Goal: Task Accomplishment & Management: Use online tool/utility

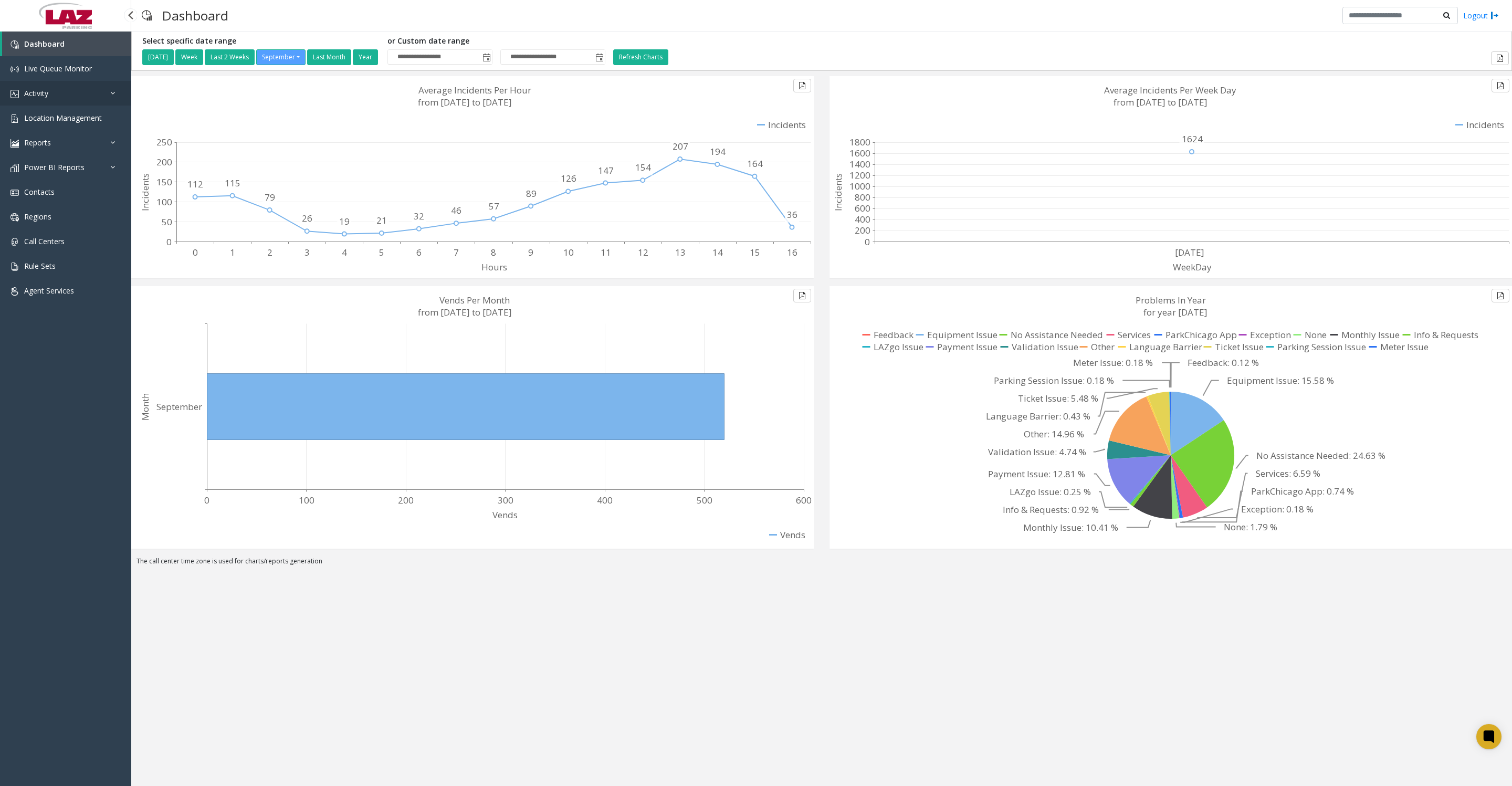
click at [45, 99] on span "Activity" at bounding box center [35, 92] width 24 height 10
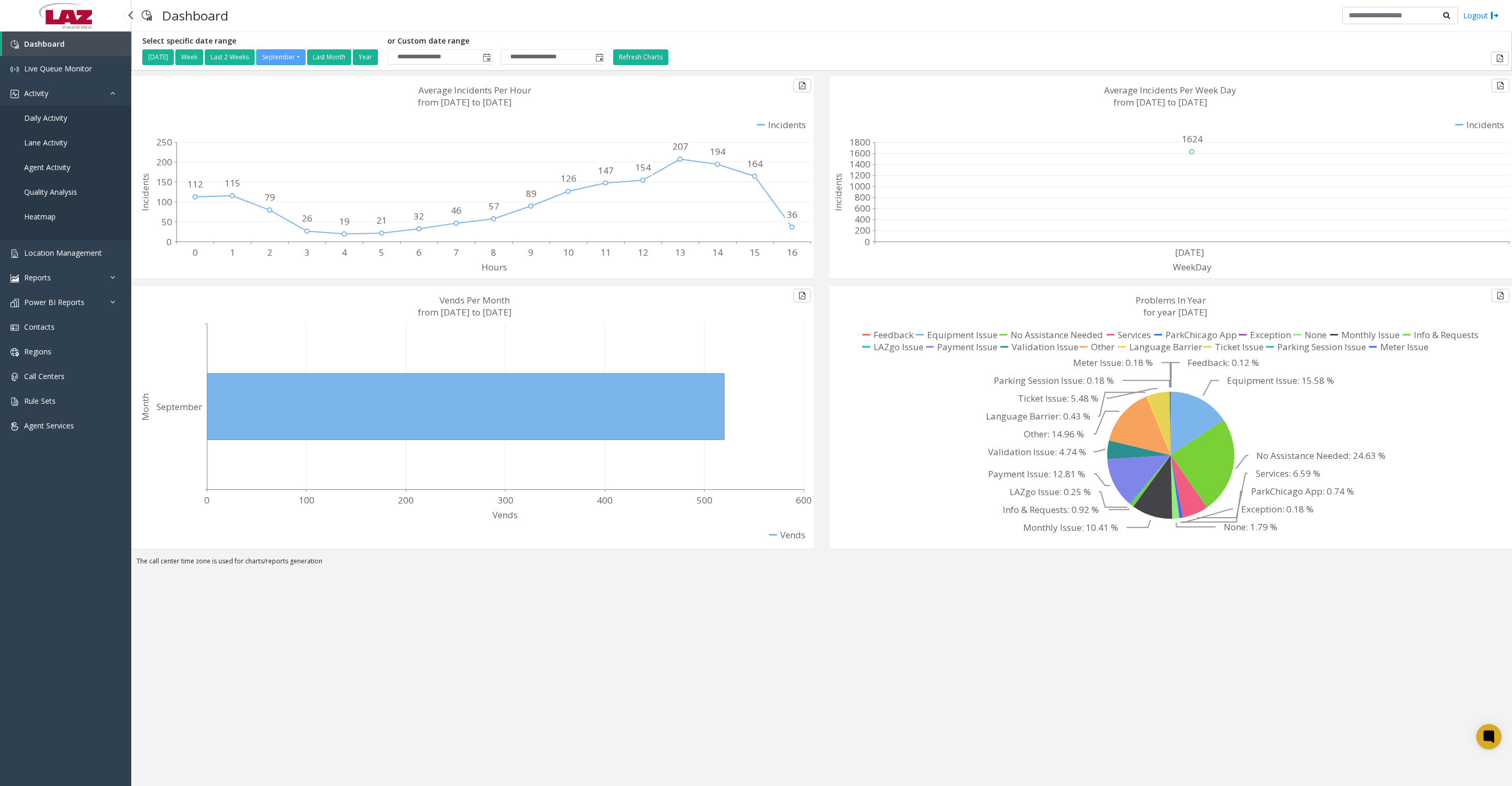
click at [62, 123] on span "Daily Activity" at bounding box center [45, 117] width 43 height 10
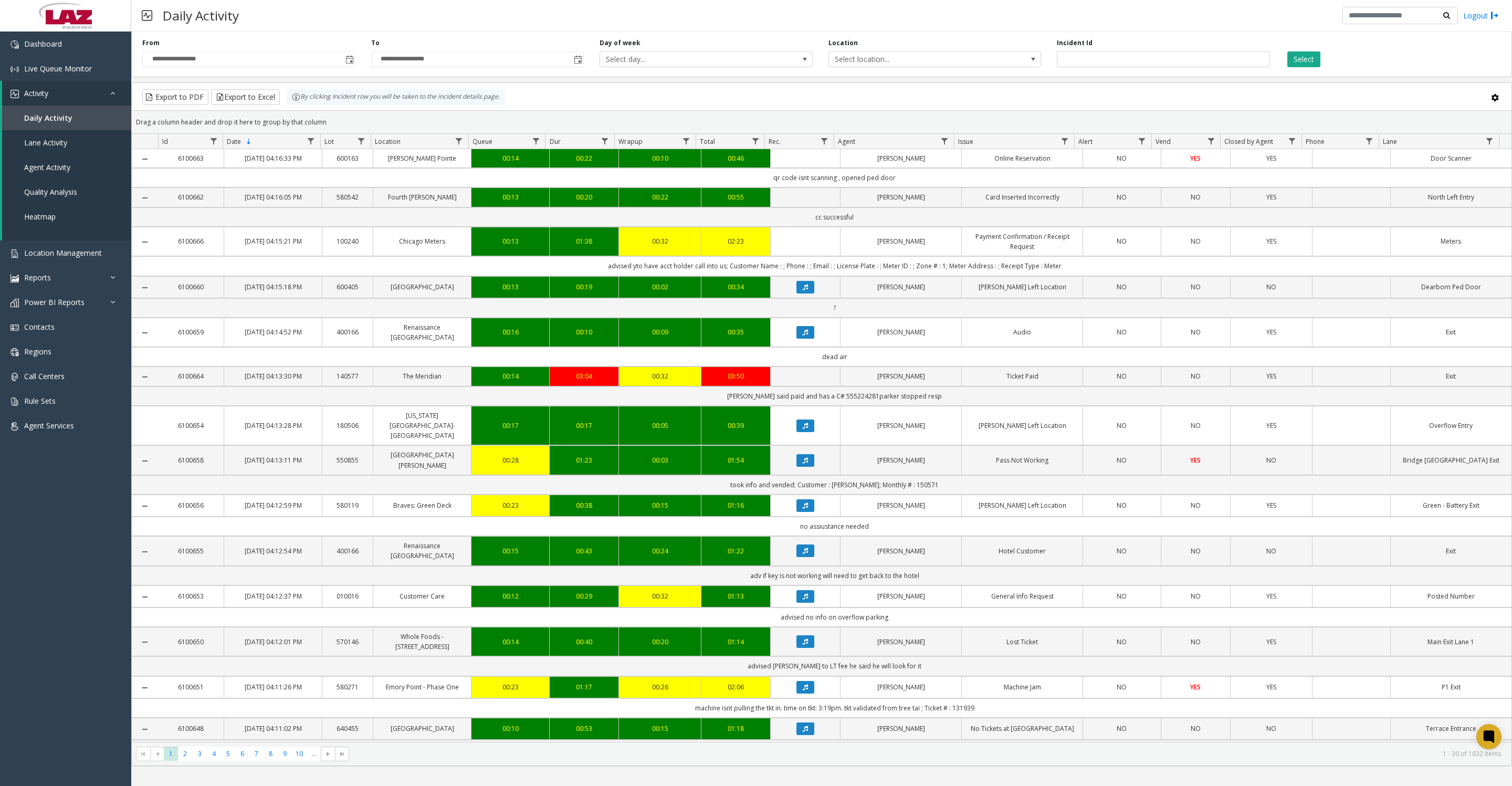
click at [344, 68] on span "Toggle popup" at bounding box center [349, 59] width 11 height 17
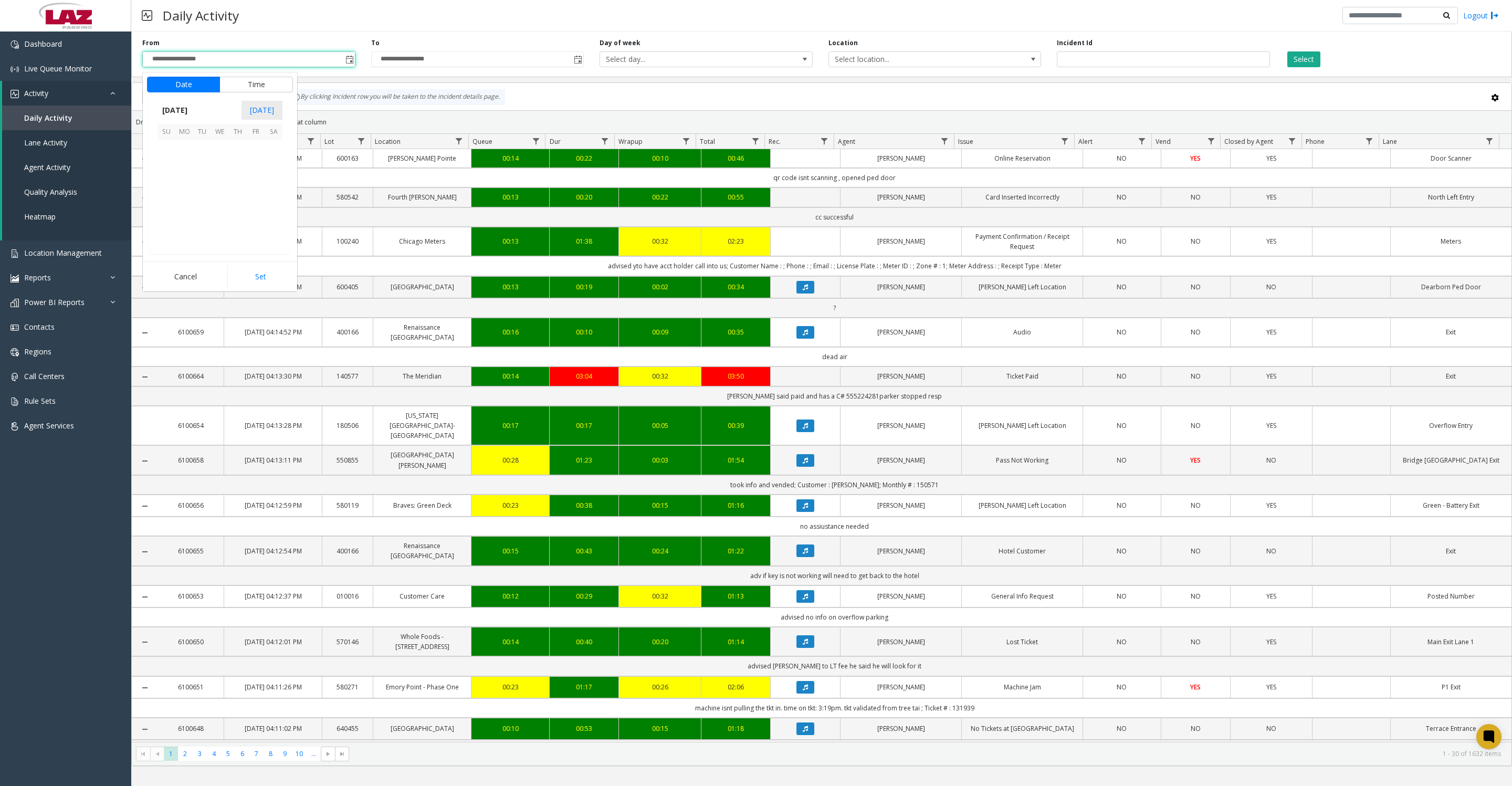
scroll to position [188294, 0]
click at [268, 88] on button "Time" at bounding box center [255, 84] width 73 height 16
click at [171, 172] on span "8" at bounding box center [173, 170] width 4 height 10
click at [277, 279] on button "Set" at bounding box center [260, 276] width 66 height 23
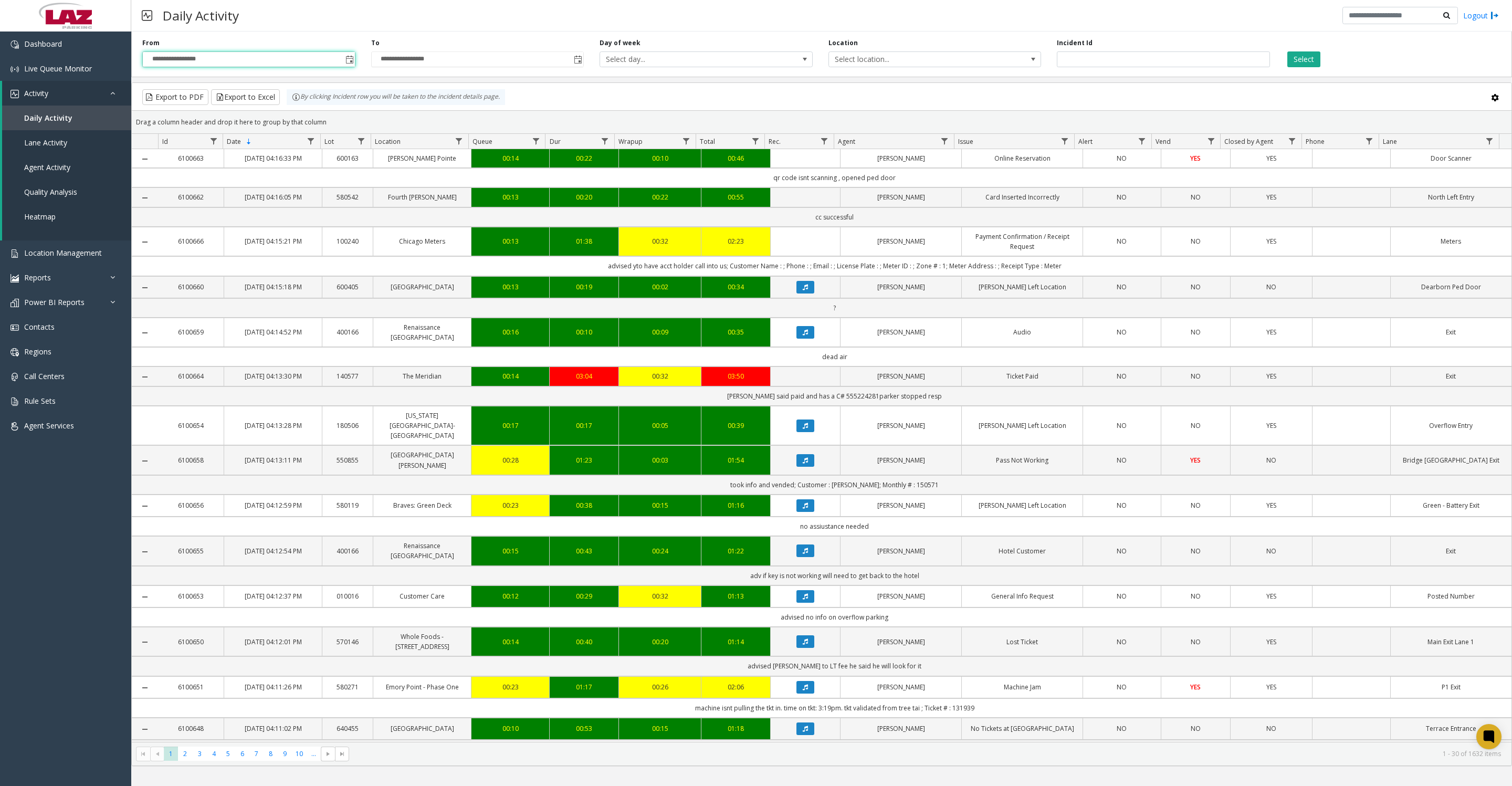
type input "**********"
click at [928, 63] on span "Select location..." at bounding box center [914, 59] width 170 height 15
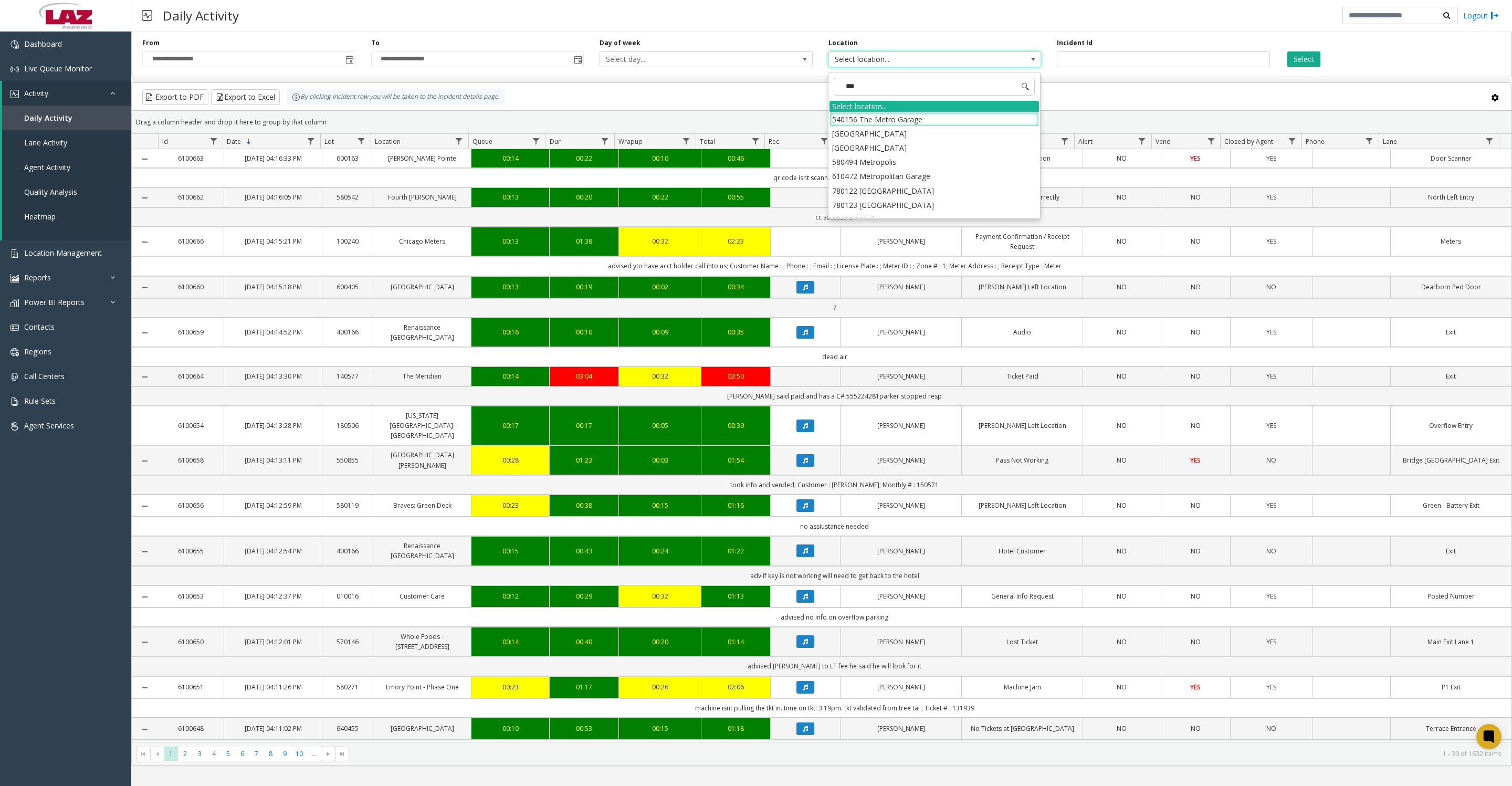
type input "****"
drag, startPoint x: 849, startPoint y: 126, endPoint x: 862, endPoint y: 121, distance: 13.9
click at [849, 126] on li "100240 Chicago Meters" at bounding box center [934, 120] width 210 height 14
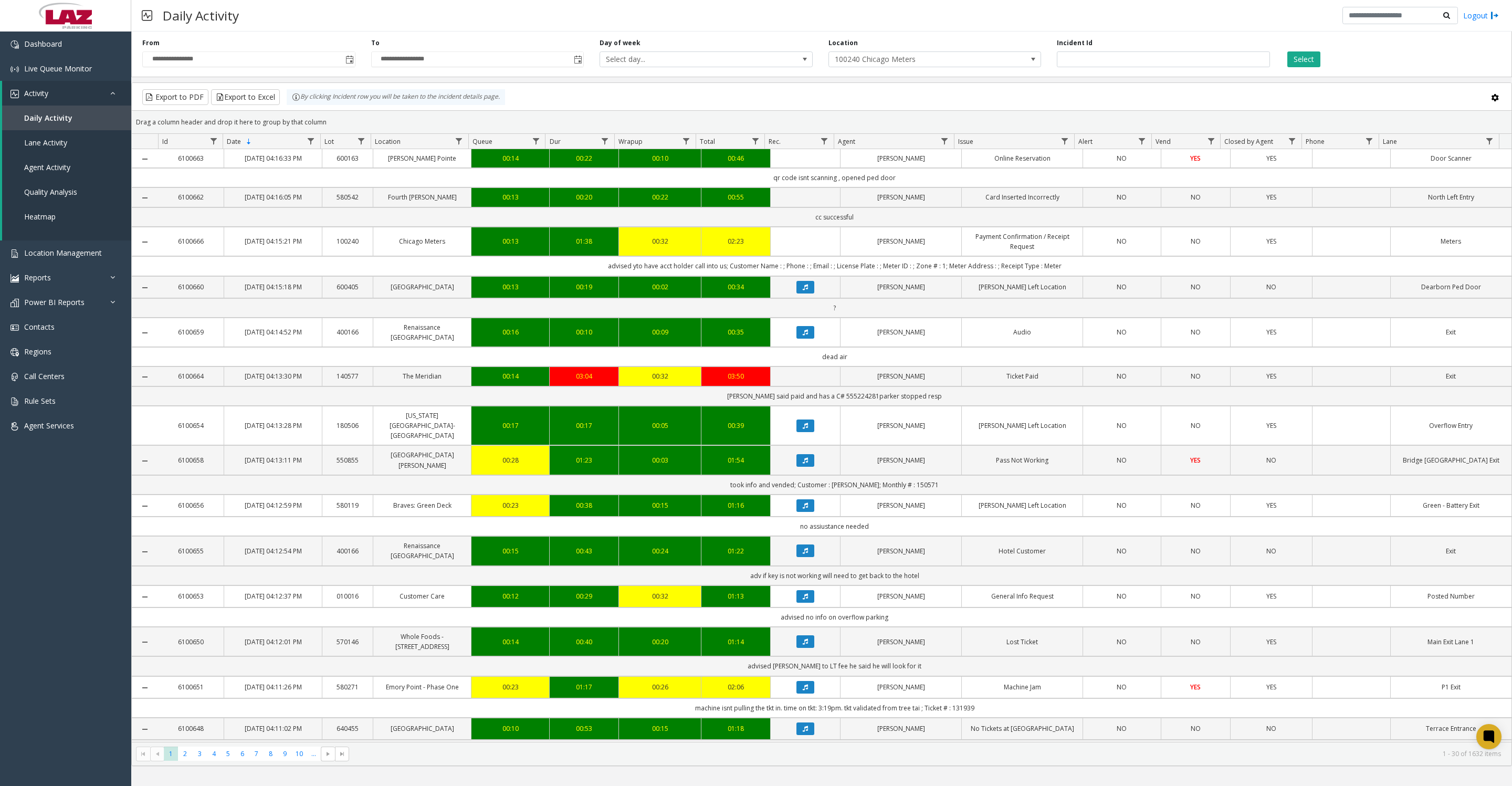
click at [1295, 62] on button "Select" at bounding box center [1304, 59] width 33 height 16
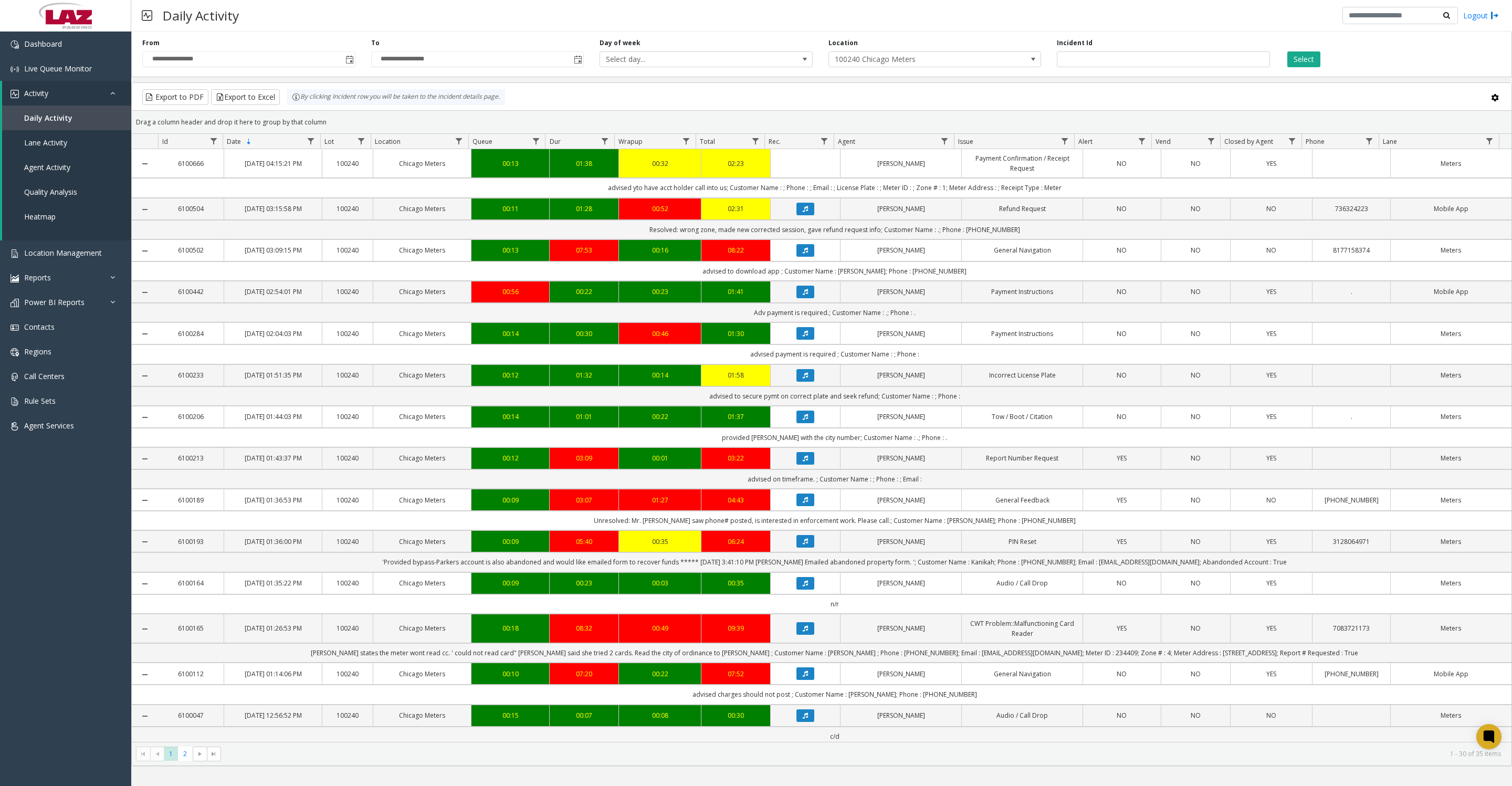
click at [1295, 63] on button "Select" at bounding box center [1304, 59] width 33 height 16
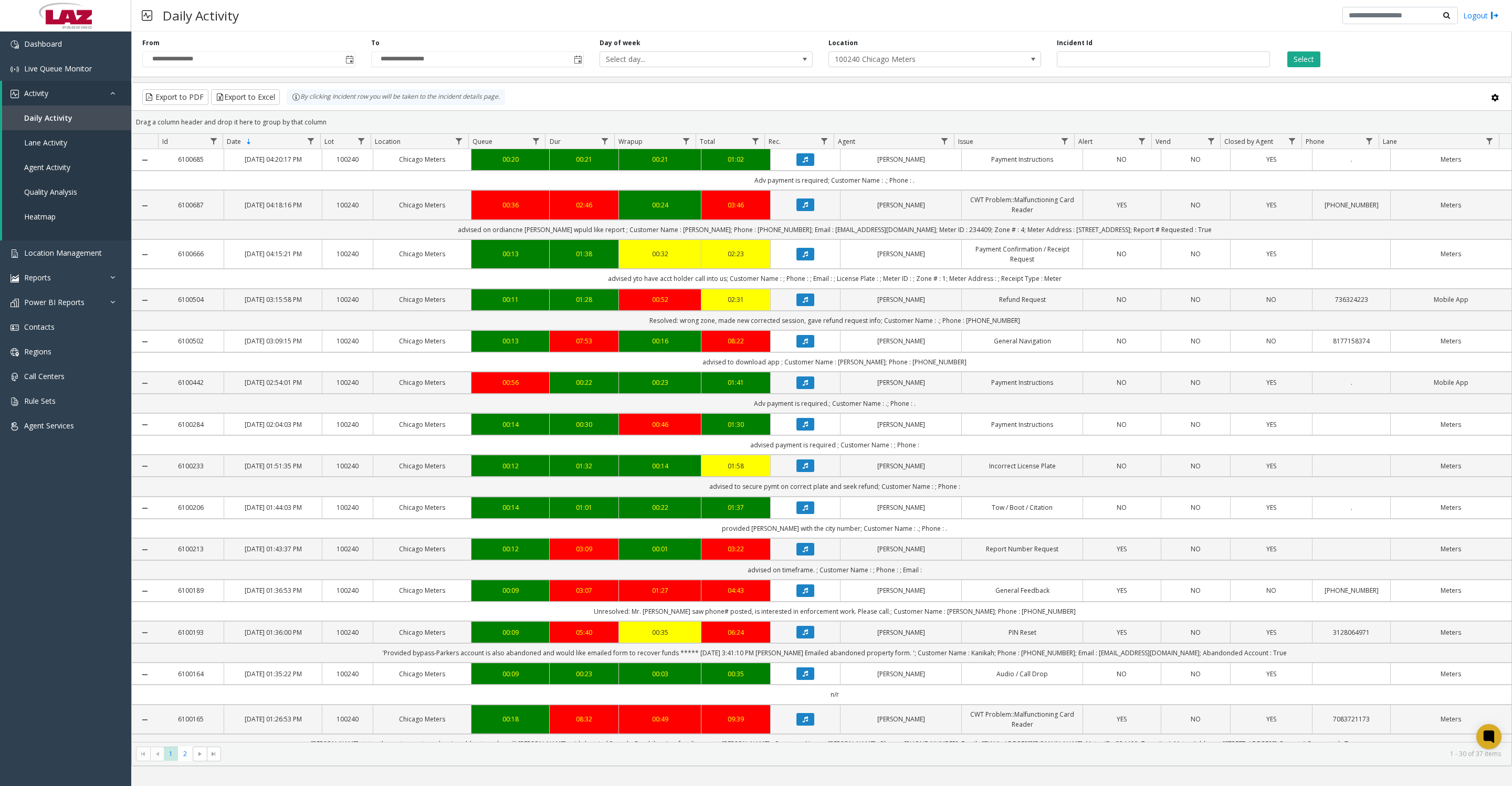
click at [1314, 57] on button "Select" at bounding box center [1304, 59] width 33 height 16
click at [275, 105] on button "Export to Excel" at bounding box center [246, 97] width 69 height 16
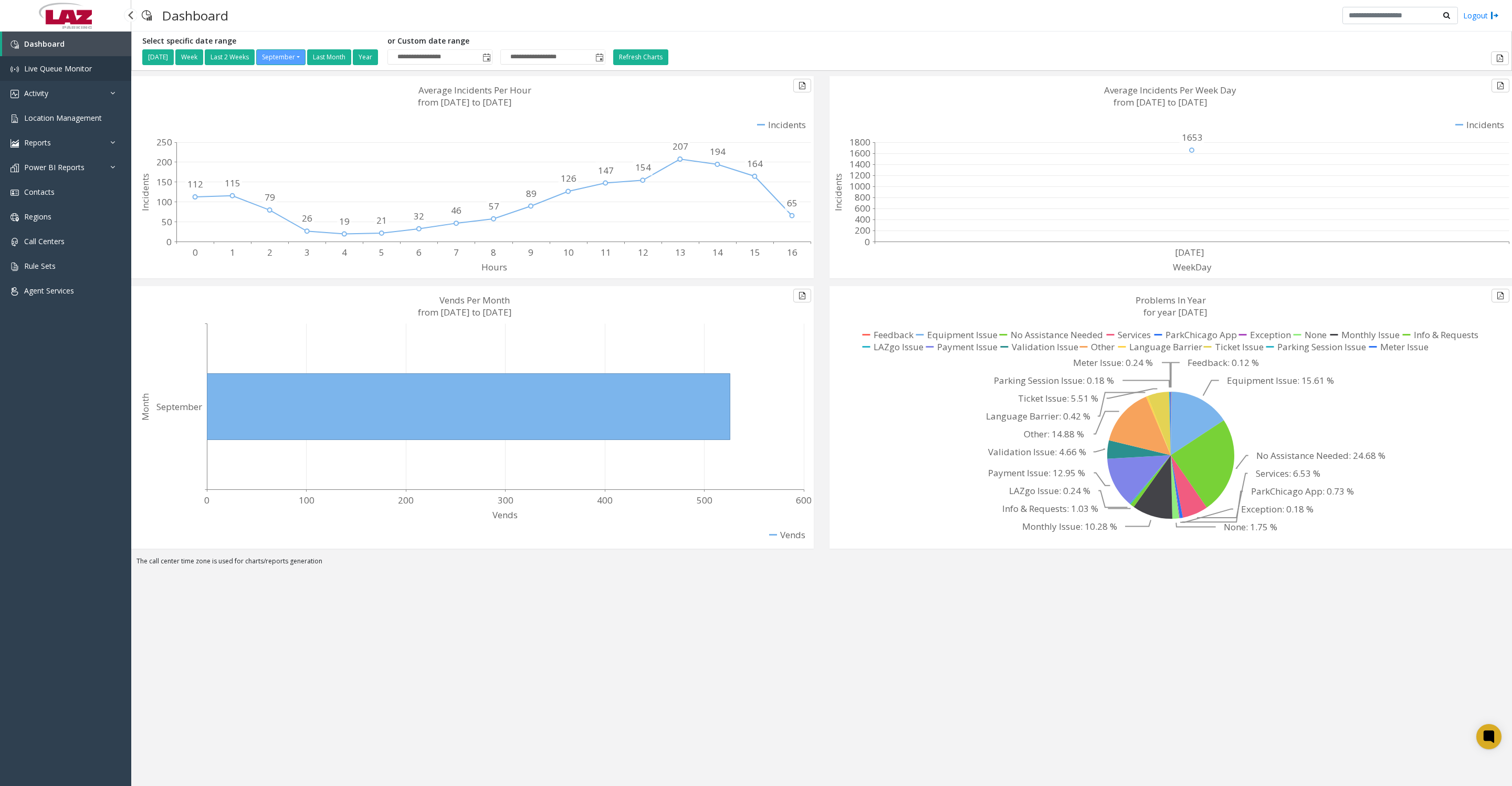
click at [39, 73] on span "Live Queue Monitor" at bounding box center [57, 68] width 68 height 10
